Goal: Communication & Community: Connect with others

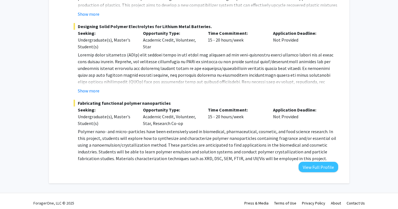
scroll to position [153, 0]
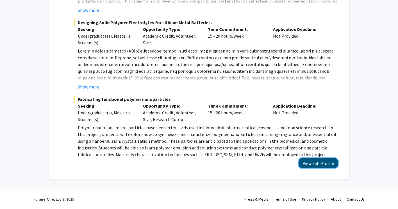
click at [325, 162] on button "View Full Profile" at bounding box center [318, 163] width 40 height 10
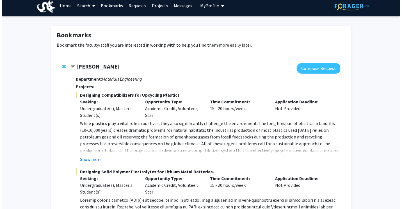
scroll to position [0, 0]
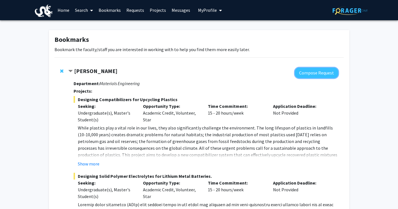
click at [307, 70] on button "Compose Request" at bounding box center [316, 73] width 43 height 10
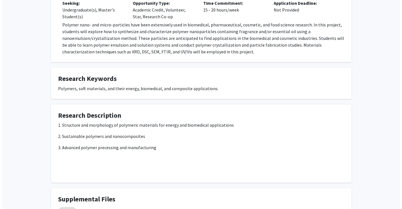
scroll to position [342, 0]
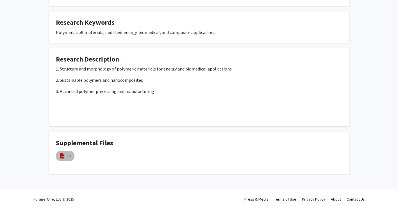
click at [67, 156] on link "CV" at bounding box center [69, 156] width 4 height 6
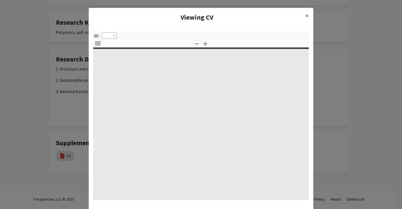
select select "custom"
type input "0"
select select "custom"
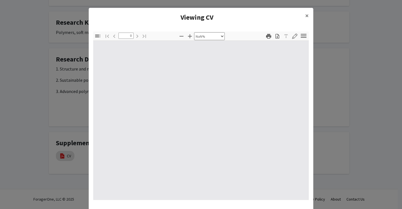
type input "1"
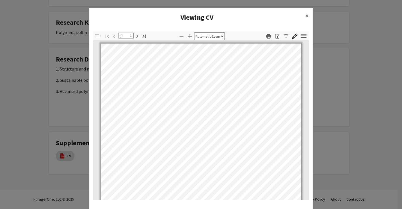
select select "auto"
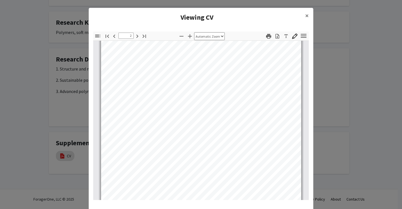
scroll to position [365, 0]
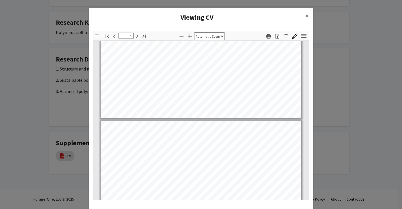
type input "5"
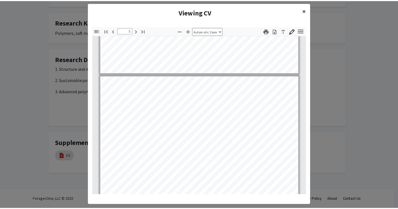
scroll to position [0, 0]
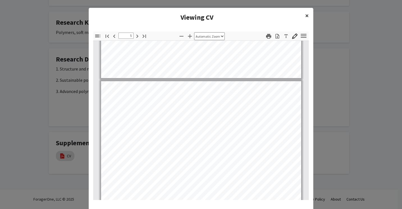
click at [305, 15] on span "×" at bounding box center [307, 15] width 4 height 9
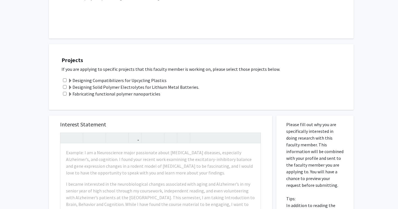
scroll to position [140, 0]
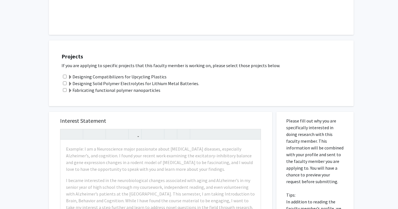
click at [70, 77] on span at bounding box center [70, 77] width 4 height 4
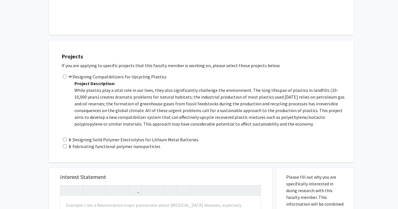
click at [70, 77] on span at bounding box center [70, 77] width 4 height 4
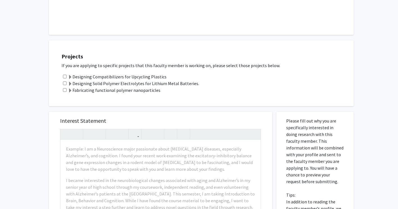
click at [70, 77] on span at bounding box center [70, 77] width 4 height 4
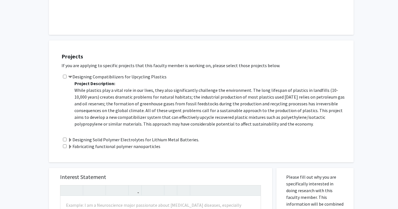
click at [69, 77] on span at bounding box center [70, 77] width 4 height 4
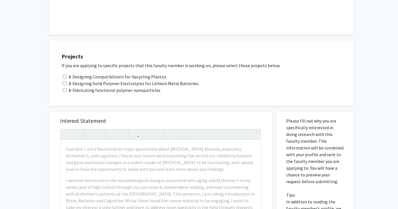
click at [71, 91] on span at bounding box center [70, 90] width 4 height 4
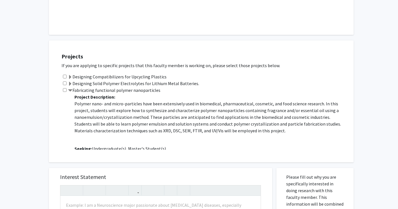
click at [68, 89] on span at bounding box center [70, 90] width 4 height 4
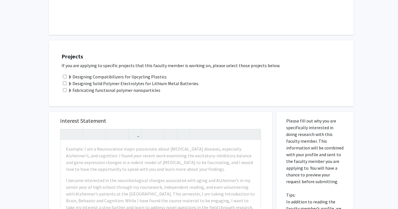
click at [68, 81] on label "Designing Solid Polymer Electrolytes for Lithium Metal Batteries." at bounding box center [133, 83] width 131 height 7
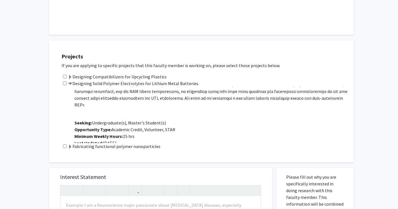
scroll to position [47, 0]
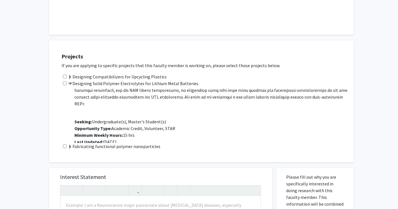
click at [71, 83] on span at bounding box center [70, 84] width 4 height 4
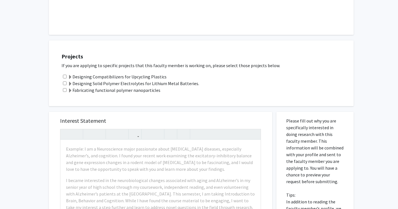
click at [71, 90] on span at bounding box center [70, 90] width 4 height 4
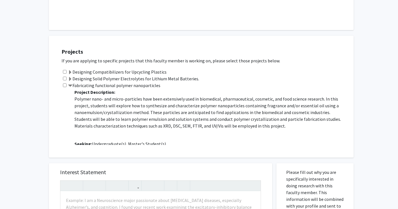
scroll to position [112, 0]
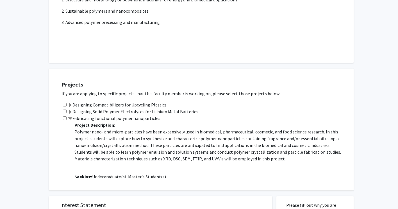
click at [70, 117] on span at bounding box center [70, 118] width 4 height 4
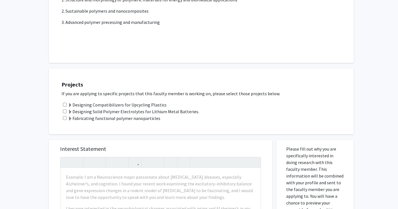
click at [70, 104] on span at bounding box center [70, 105] width 4 height 4
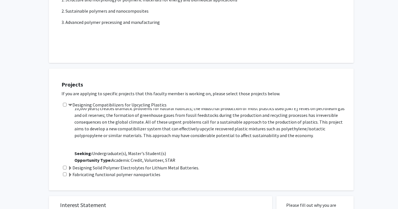
scroll to position [34, 0]
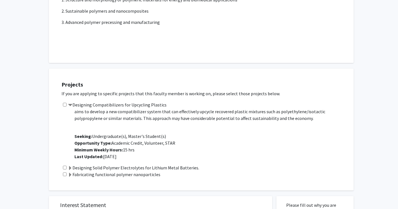
click at [70, 104] on span at bounding box center [70, 105] width 4 height 4
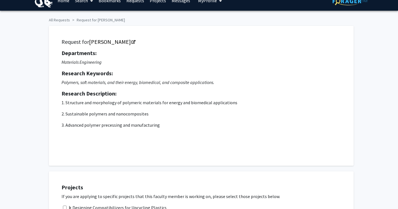
scroll to position [0, 0]
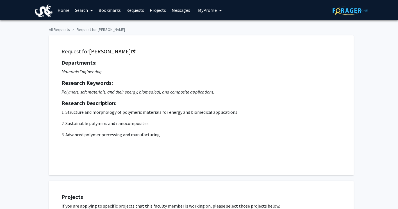
click at [62, 12] on link "Home" at bounding box center [63, 10] width 17 height 20
